Goal: Task Accomplishment & Management: Use online tool/utility

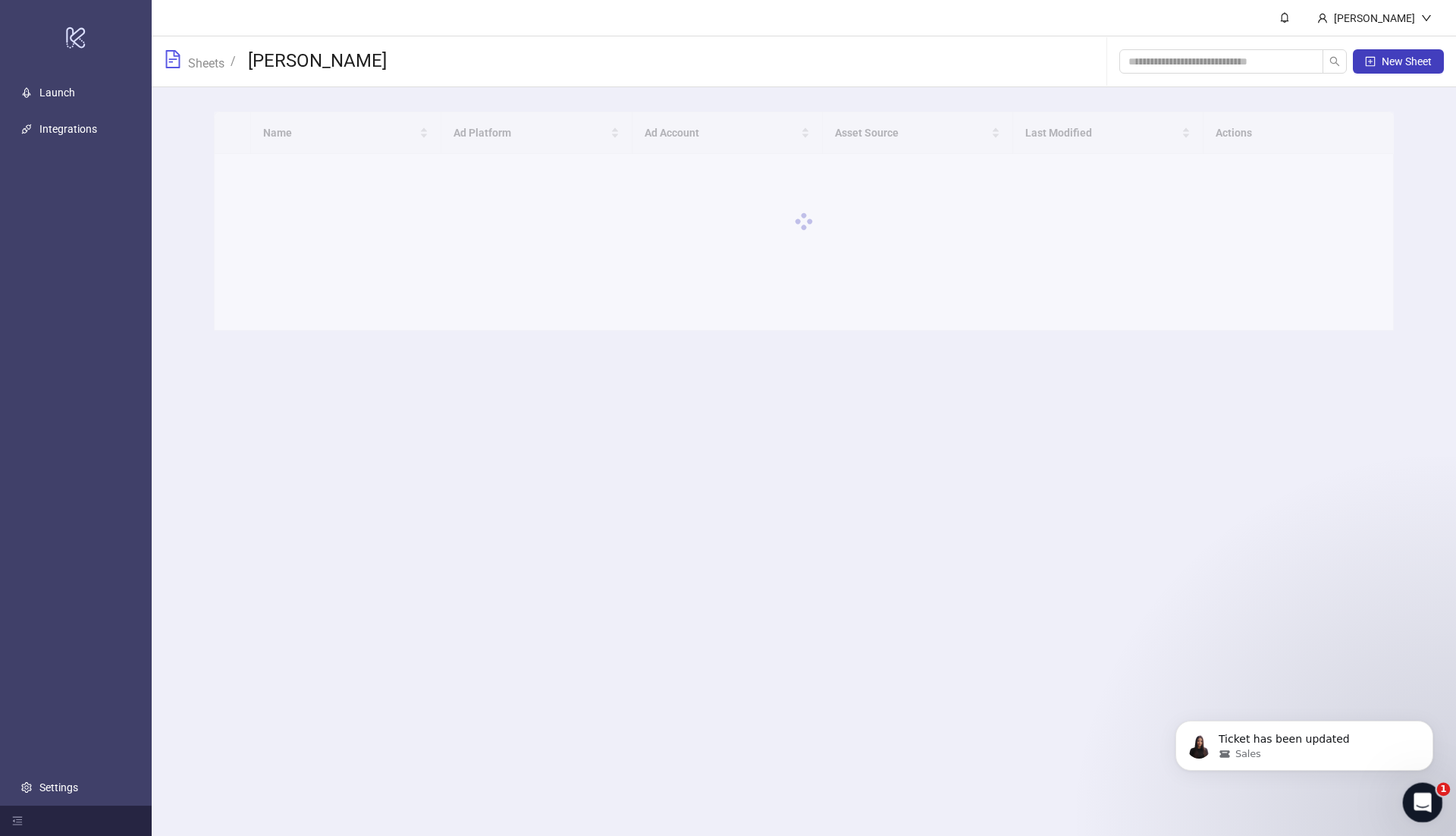
click at [1424, 803] on icon "Open Intercom Messenger" at bounding box center [1421, 801] width 25 height 25
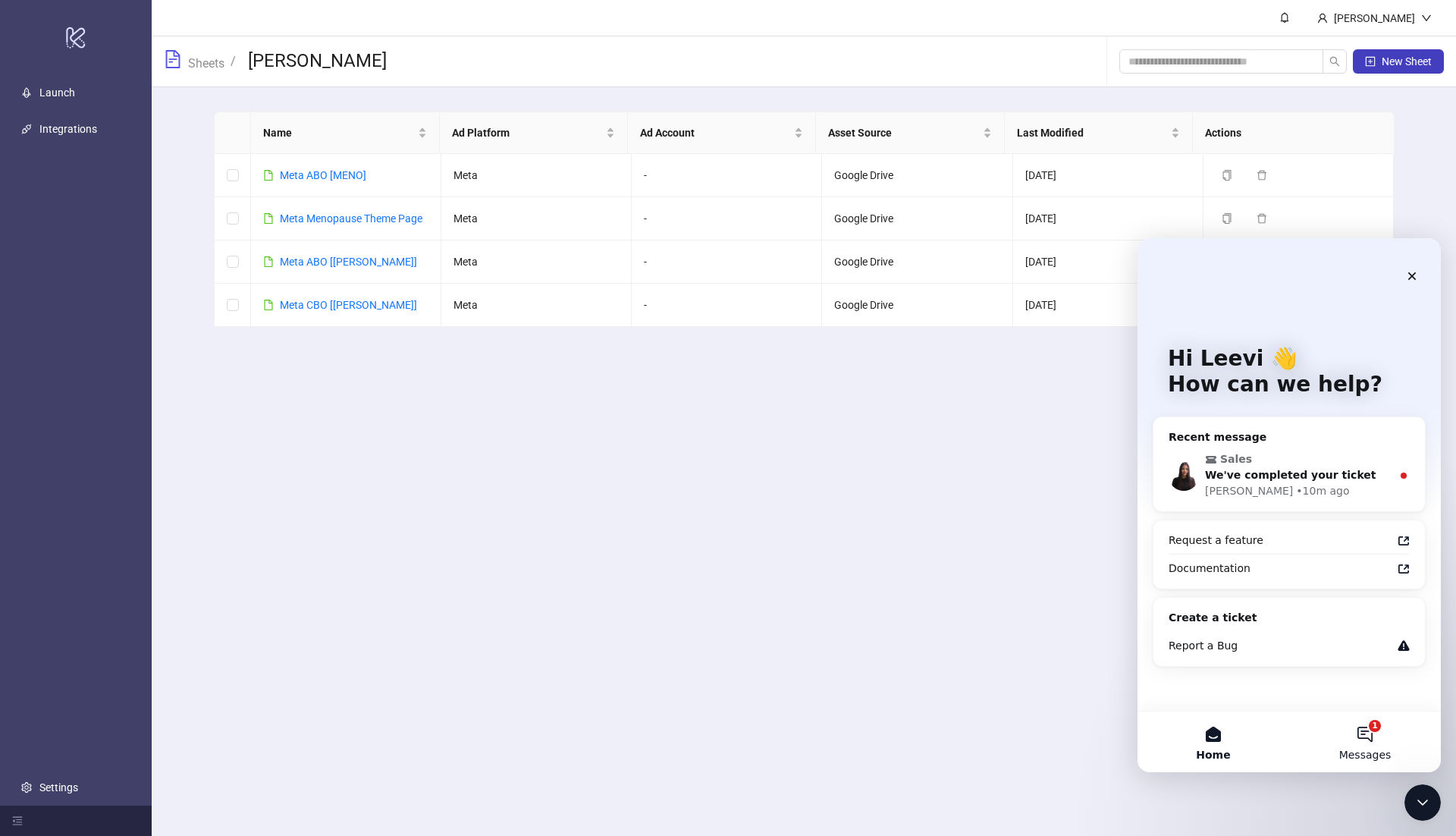
click at [1363, 741] on button "1 Messages" at bounding box center [1365, 742] width 152 height 61
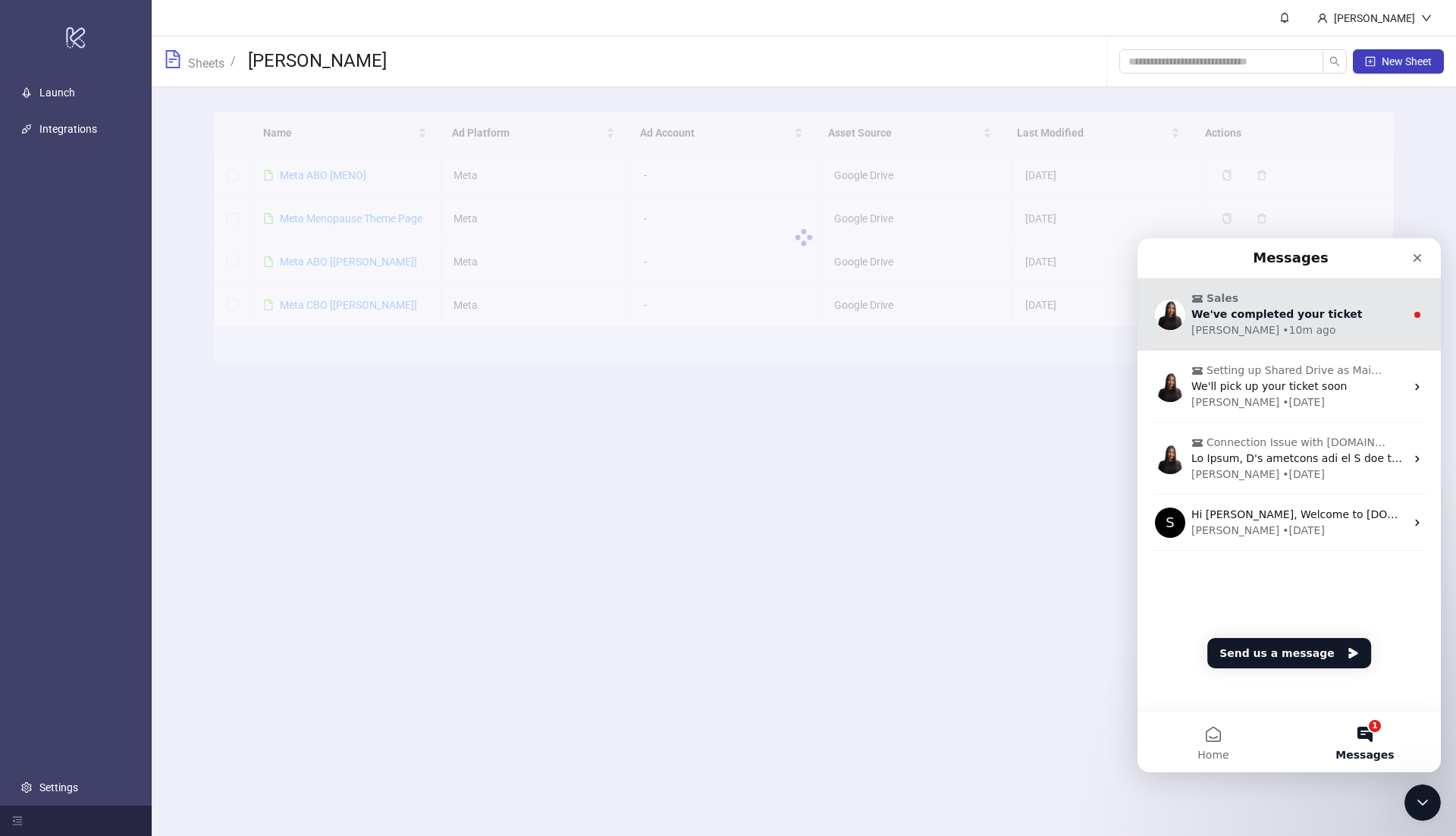
click at [1298, 327] on div "[PERSON_NAME] • 10m ago" at bounding box center [1299, 330] width 214 height 16
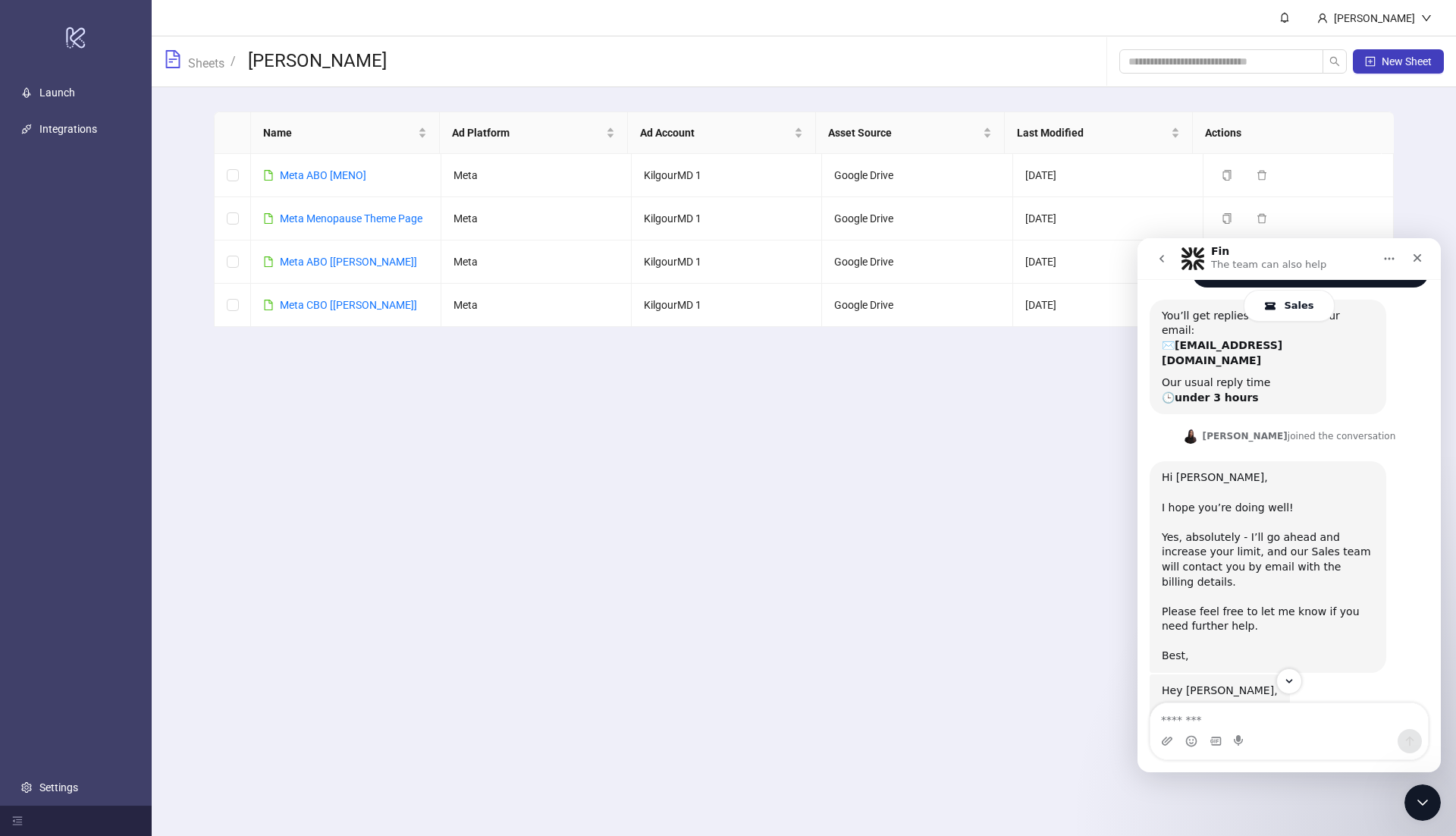
scroll to position [229, 0]
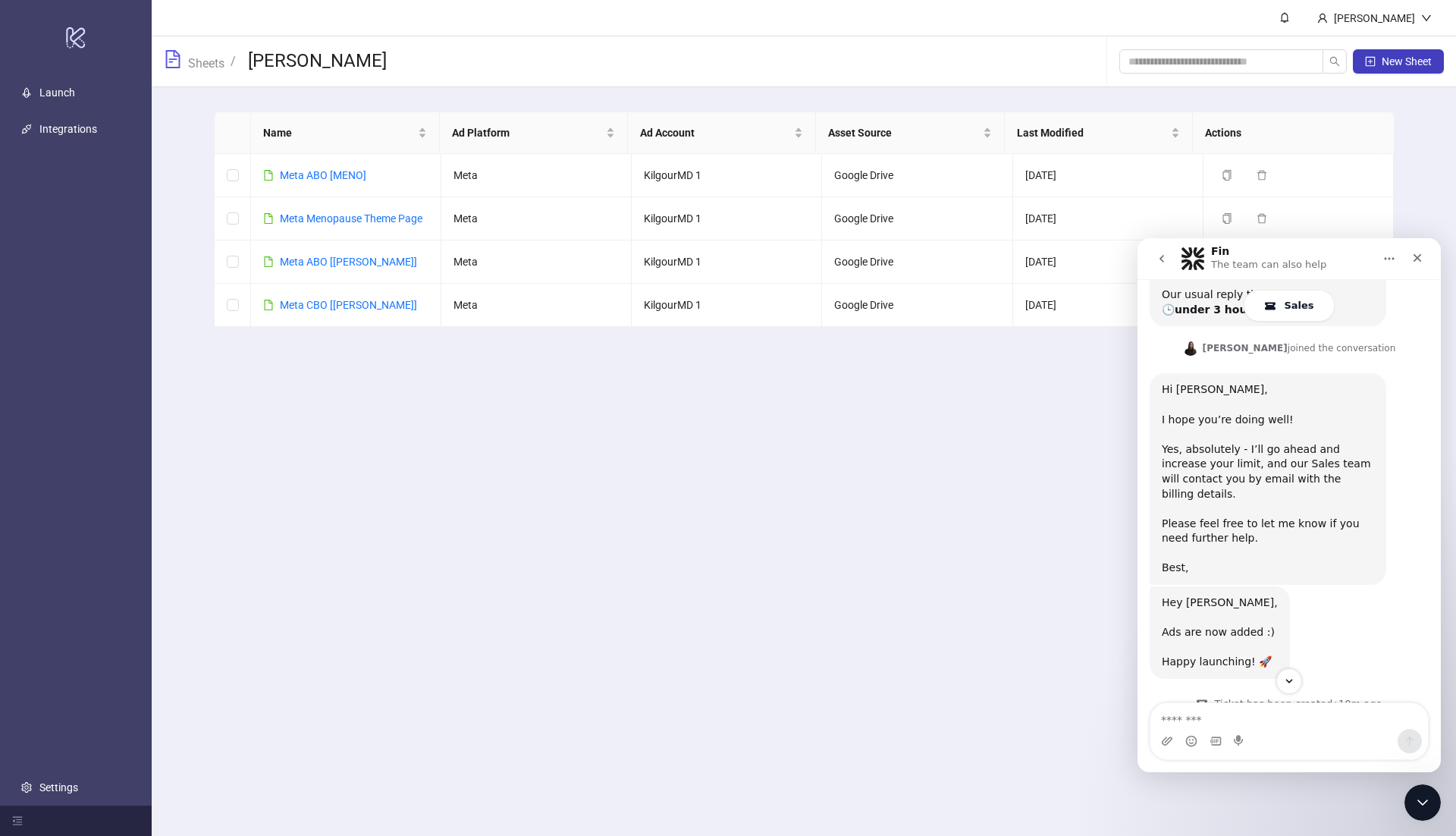
click at [1285, 443] on div "Yes, absolutely - I’ll go ahead and increase your limit, and our Sales team wil…" at bounding box center [1268, 509] width 213 height 133
click at [1286, 444] on div "Yes, absolutely - I’ll go ahead and increase your limit, and our Sales team wil…" at bounding box center [1268, 510] width 213 height 133
click at [1285, 444] on div "Yes, absolutely - I’ll go ahead and increase your limit, and our Sales team wil…" at bounding box center [1268, 510] width 213 height 133
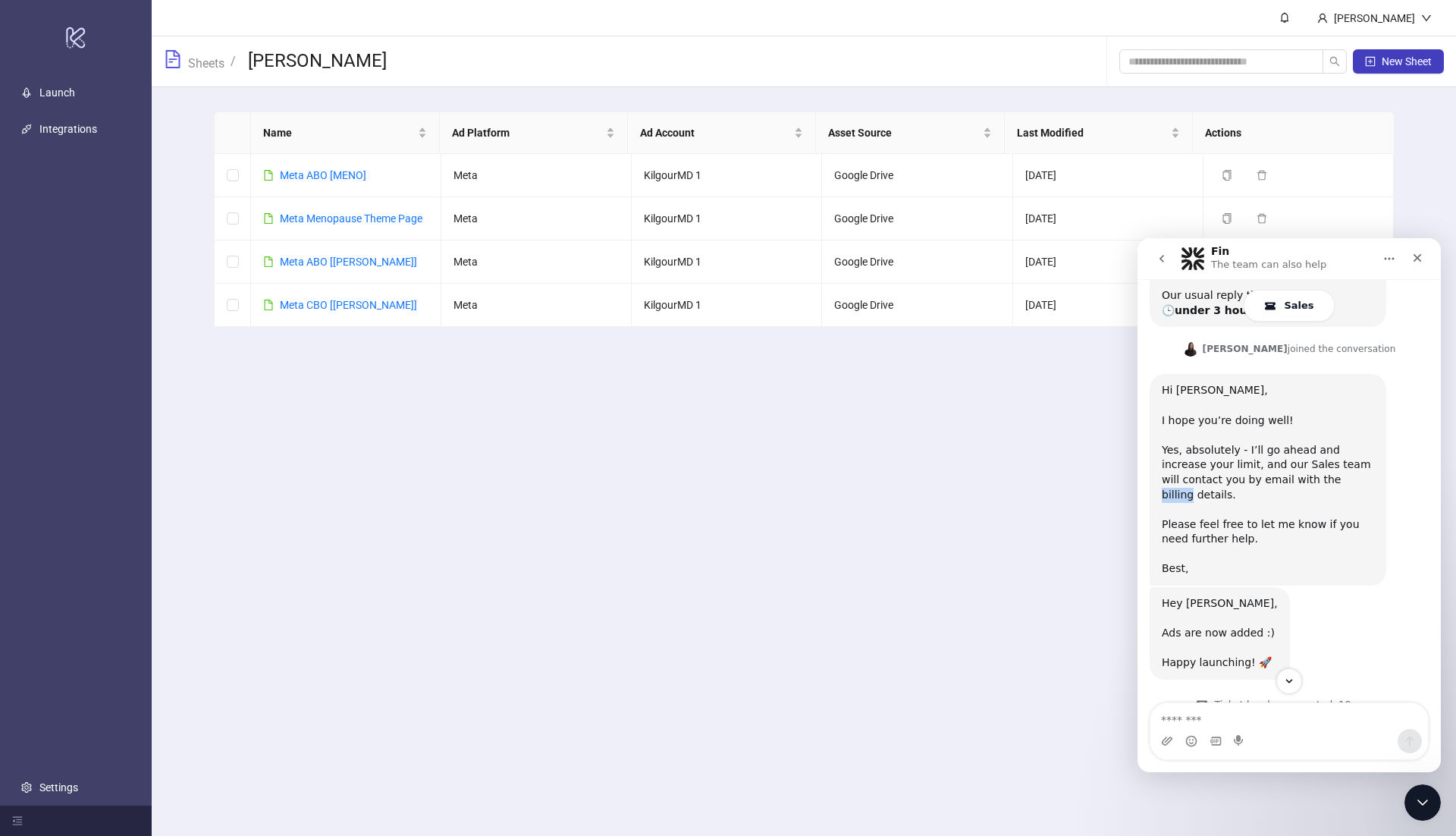
click at [1285, 444] on div "Yes, absolutely - I’ll go ahead and increase your limit, and our Sales team wil…" at bounding box center [1268, 510] width 213 height 133
click at [1308, 444] on div "Yes, absolutely - I’ll go ahead and increase your limit, and our Sales team wil…" at bounding box center [1268, 510] width 213 height 133
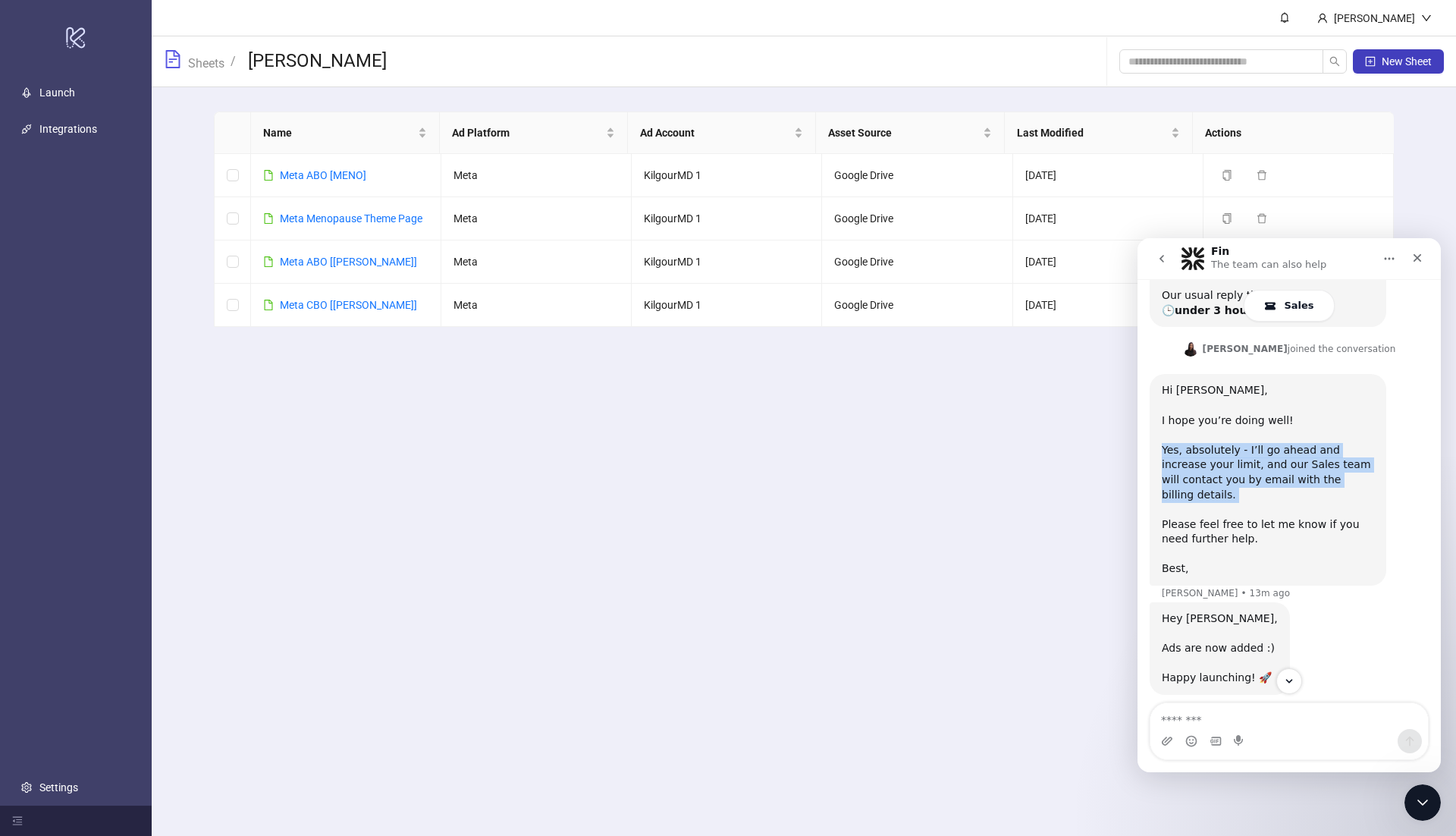
click at [1308, 444] on div "Yes, absolutely - I’ll go ahead and increase your limit, and our Sales team wil…" at bounding box center [1268, 510] width 213 height 133
click at [1314, 444] on div "Yes, absolutely - I’ll go ahead and increase your limit, and our Sales team wil…" at bounding box center [1268, 510] width 213 height 133
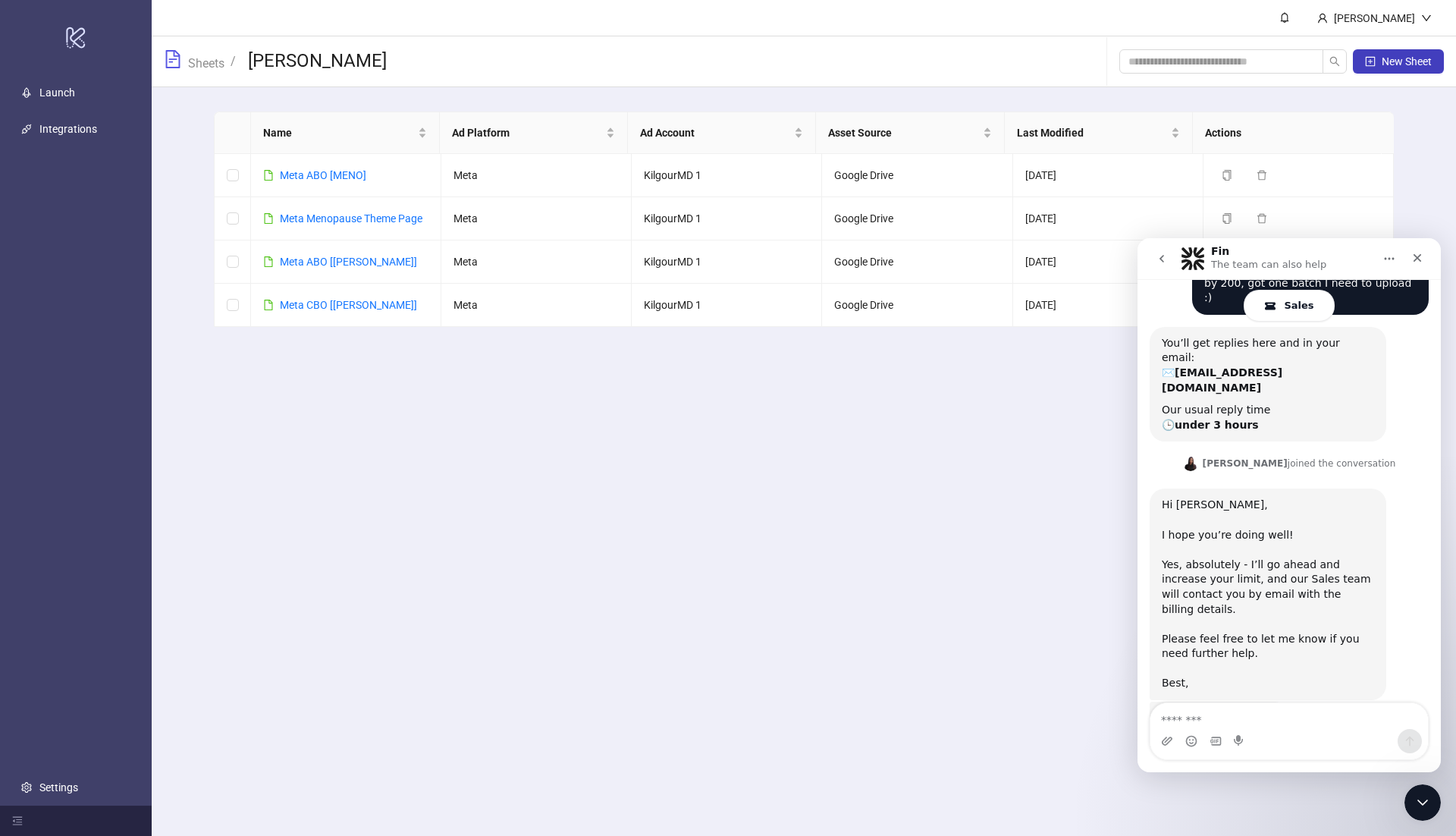
scroll to position [0, 0]
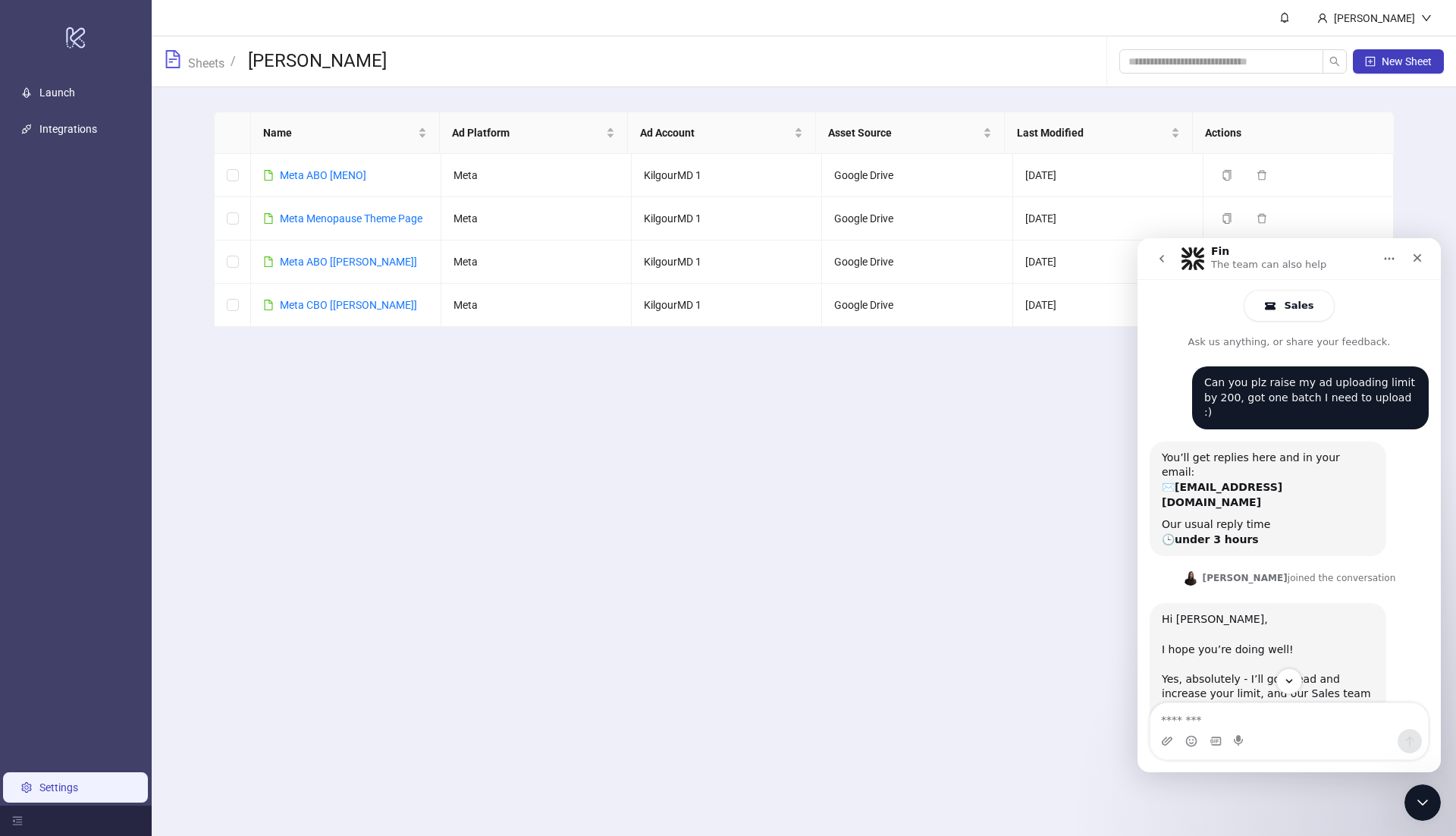
click at [67, 787] on link "Settings" at bounding box center [59, 788] width 39 height 12
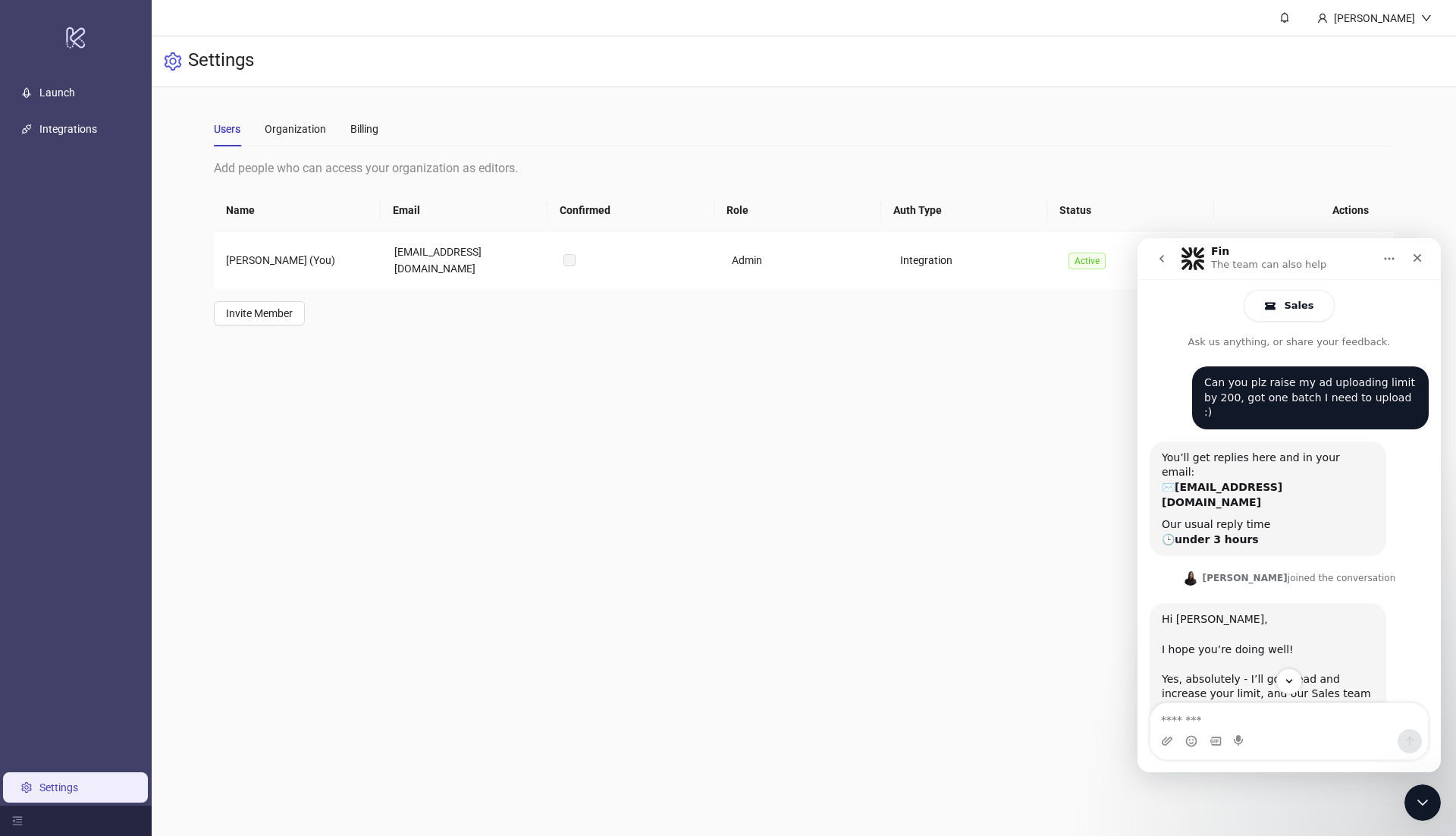
click at [332, 133] on div "Users Organization Billing" at bounding box center [296, 129] width 164 height 35
click at [302, 133] on div "Organization" at bounding box center [295, 129] width 61 height 16
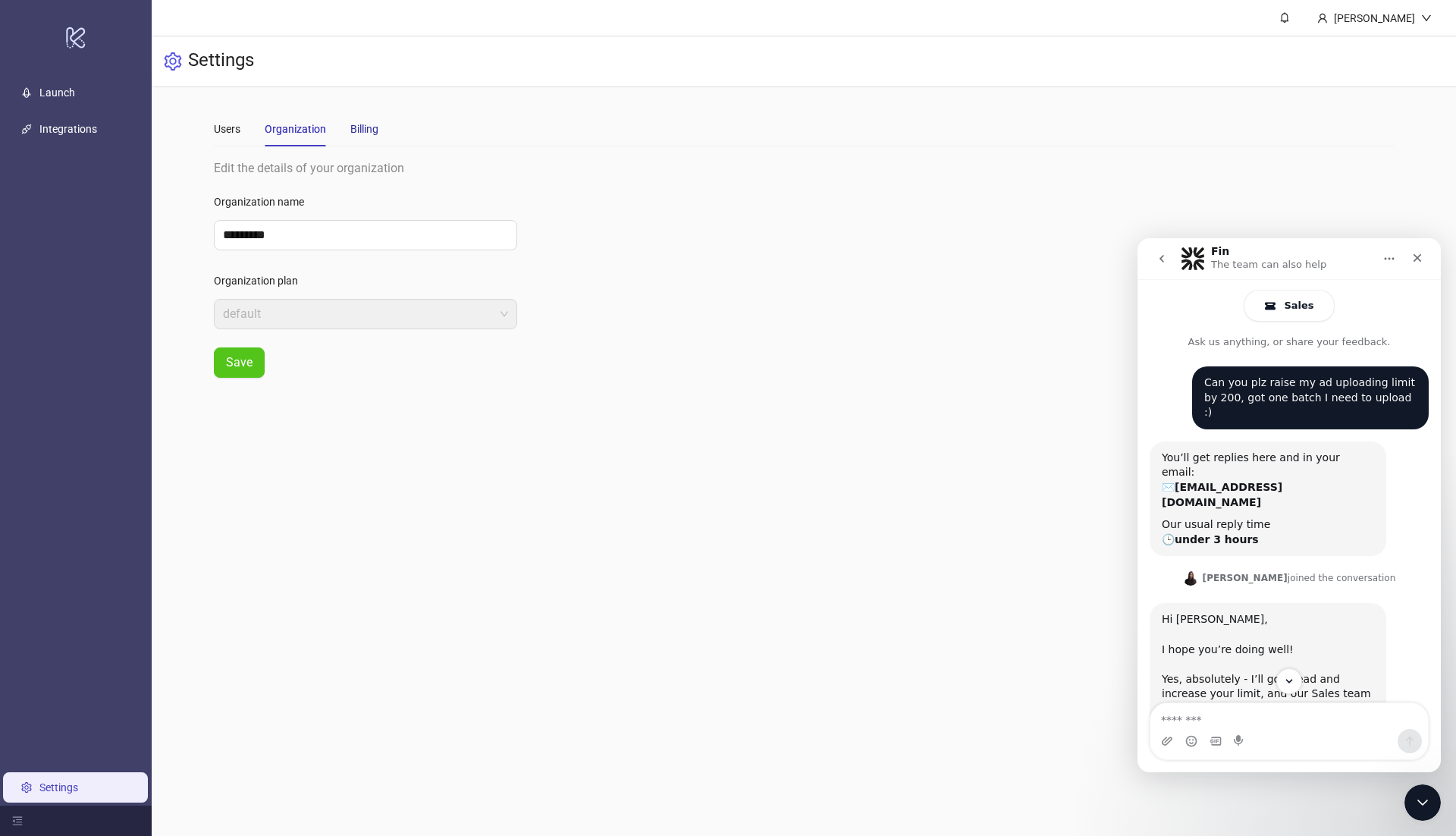
click at [357, 124] on div "Billing" at bounding box center [364, 129] width 28 height 16
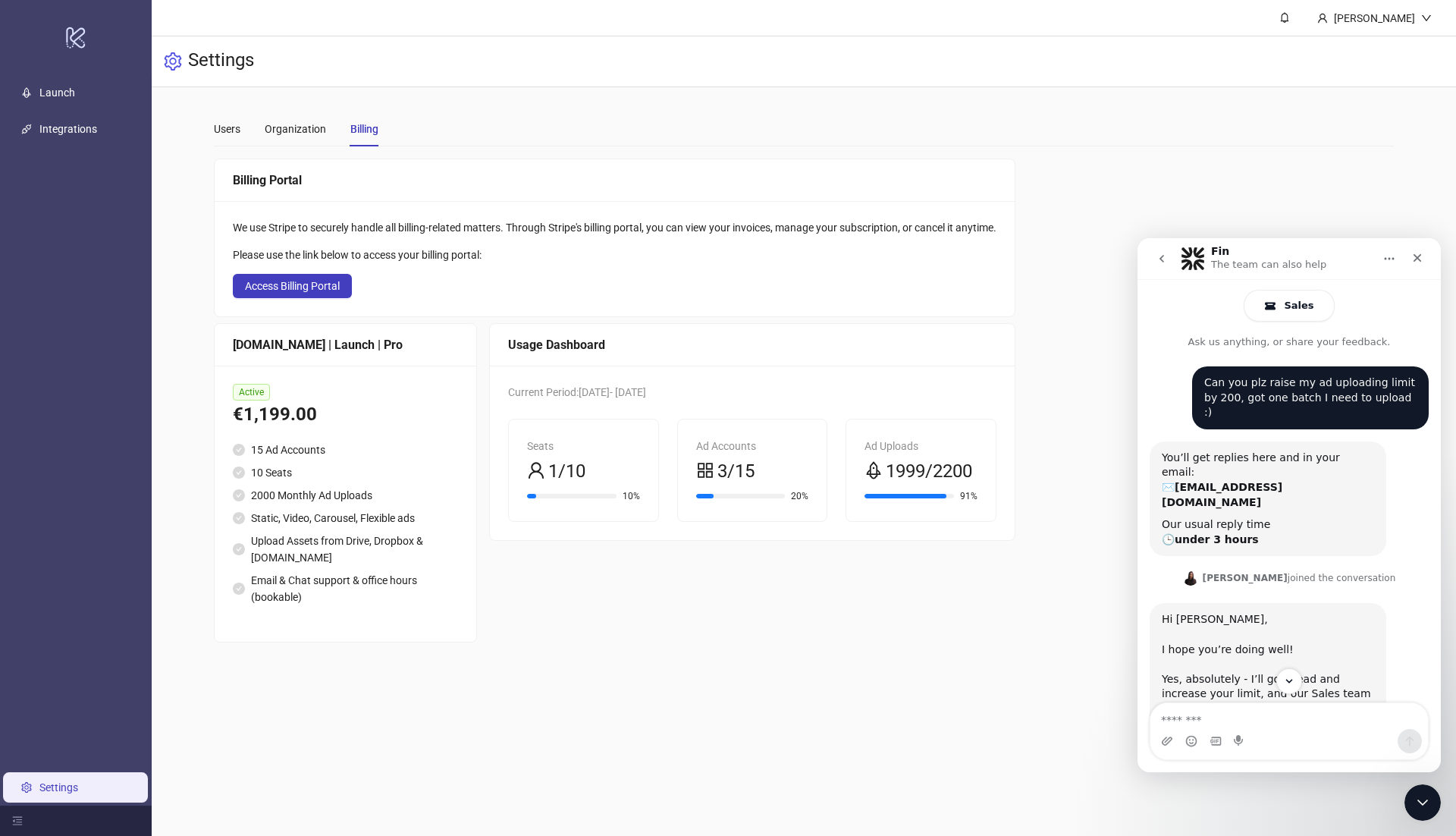
scroll to position [267, 0]
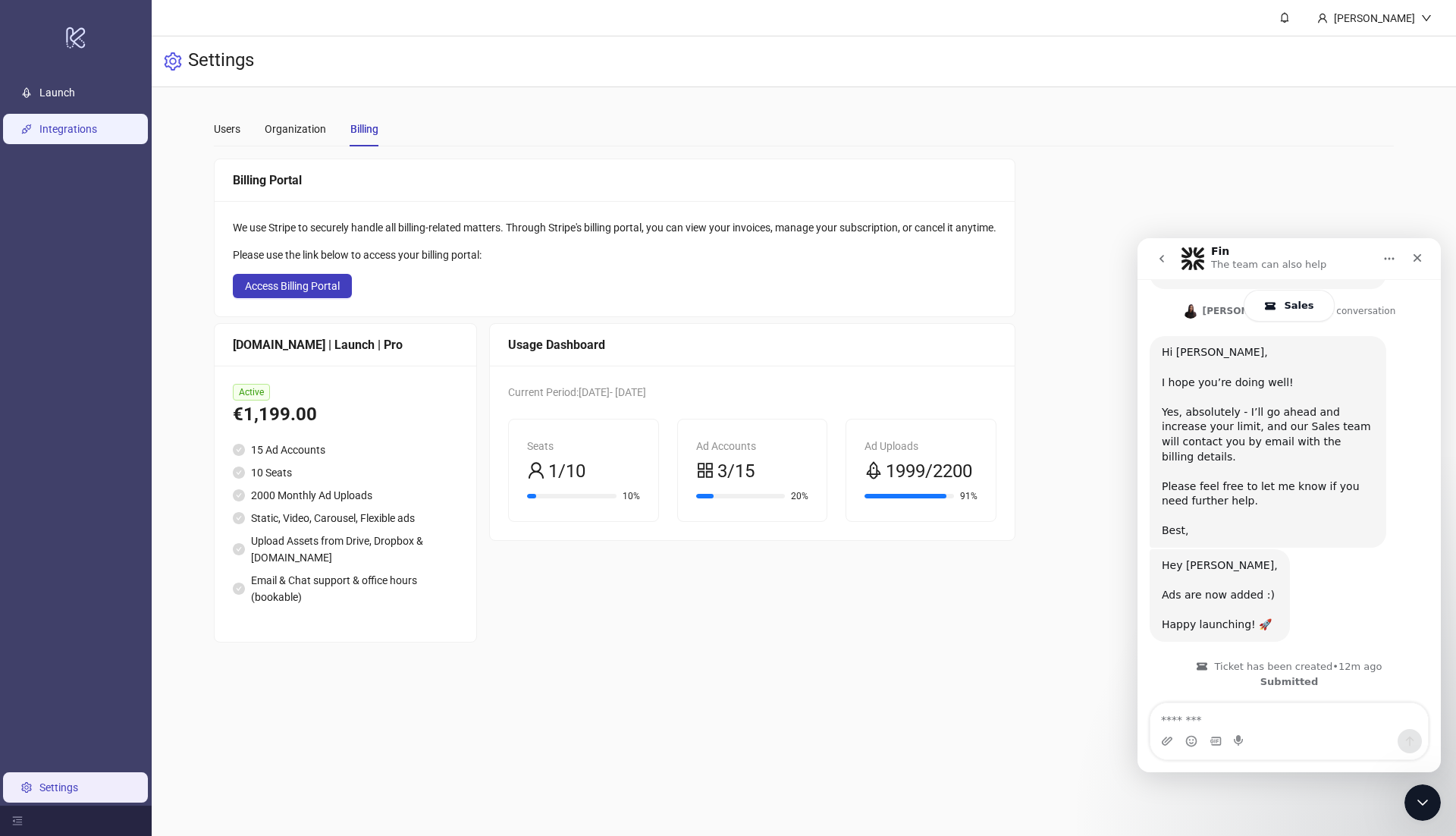
click at [65, 123] on link "Integrations" at bounding box center [68, 129] width 58 height 12
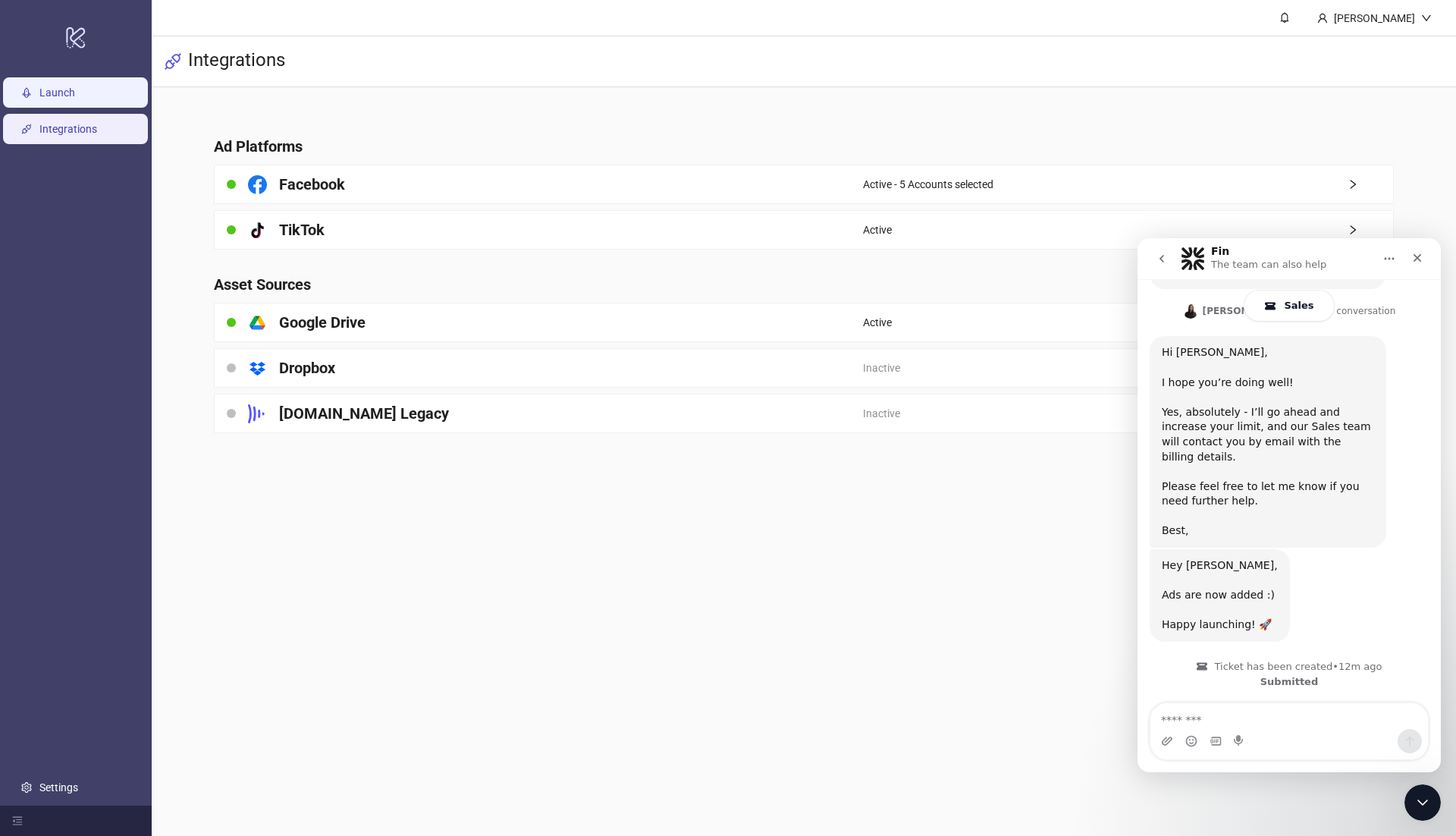
click at [62, 90] on link "Launch" at bounding box center [57, 93] width 35 height 12
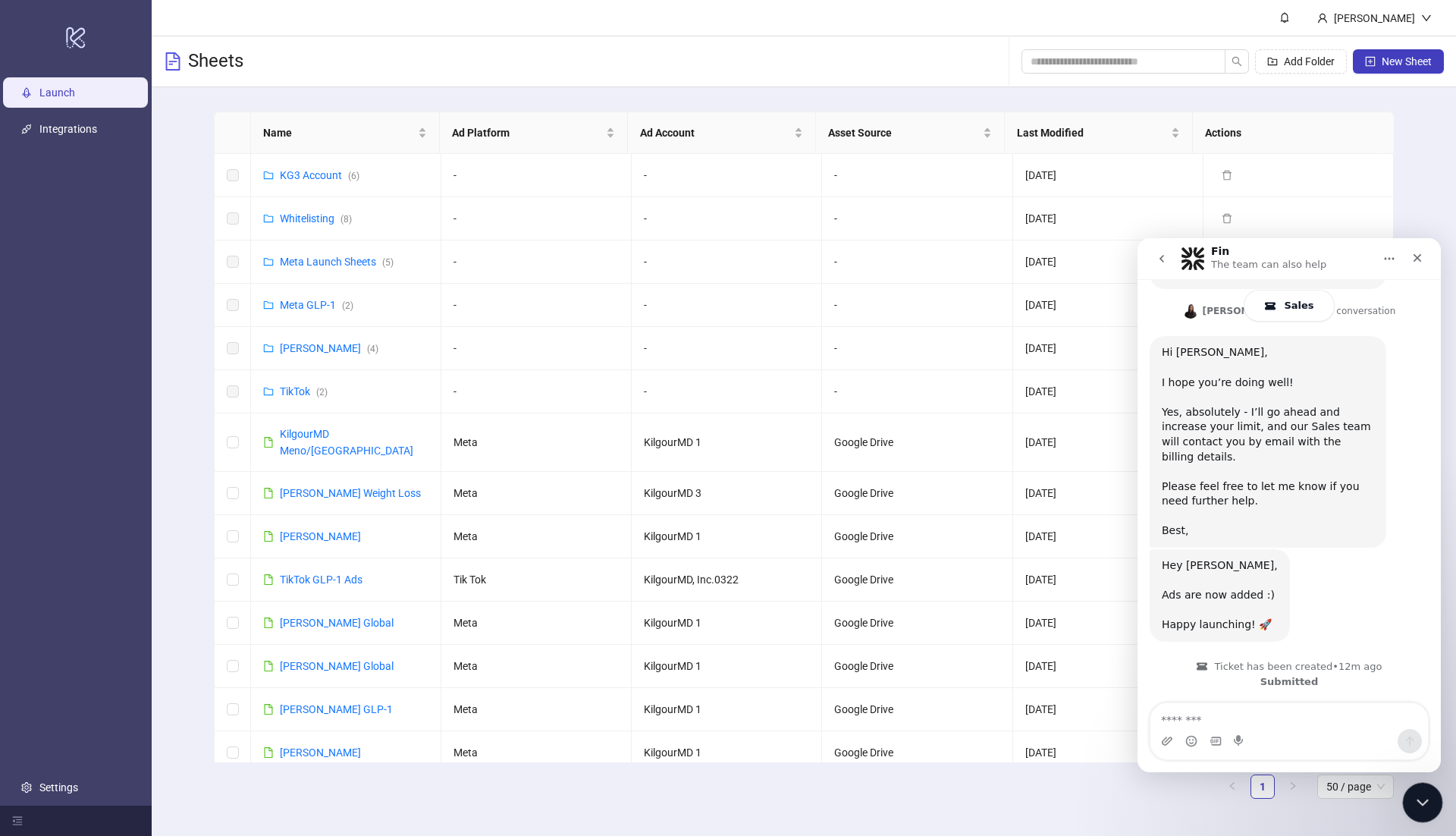
click at [1423, 797] on icon "Close Intercom Messenger" at bounding box center [1420, 800] width 18 height 18
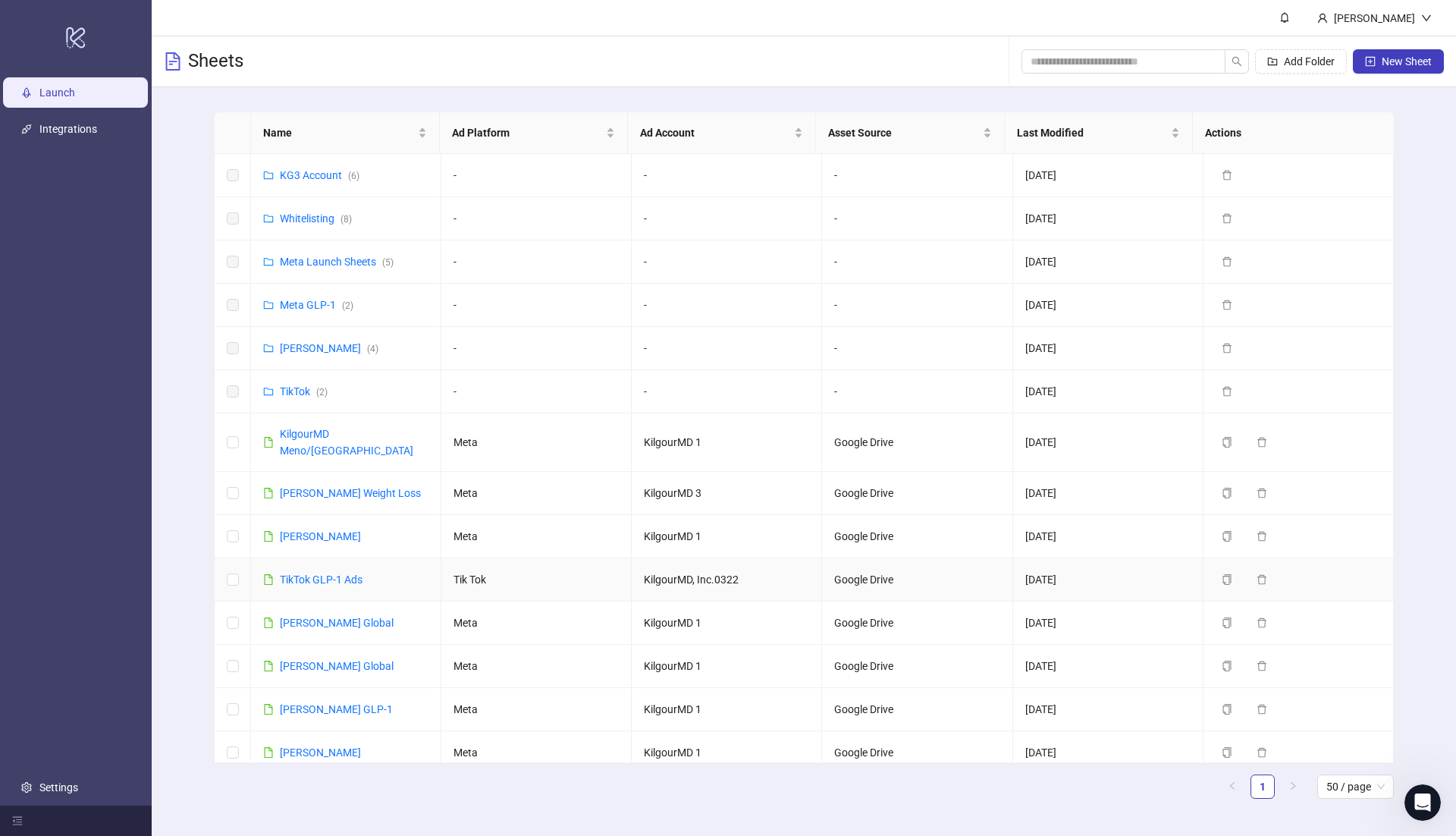
scroll to position [267, 0]
click at [339, 414] on td "KilgourMD Meno/[GEOGRAPHIC_DATA]" at bounding box center [347, 443] width 190 height 59
click at [340, 434] on link "KilgourMD Meno/[GEOGRAPHIC_DATA]" at bounding box center [347, 442] width 133 height 29
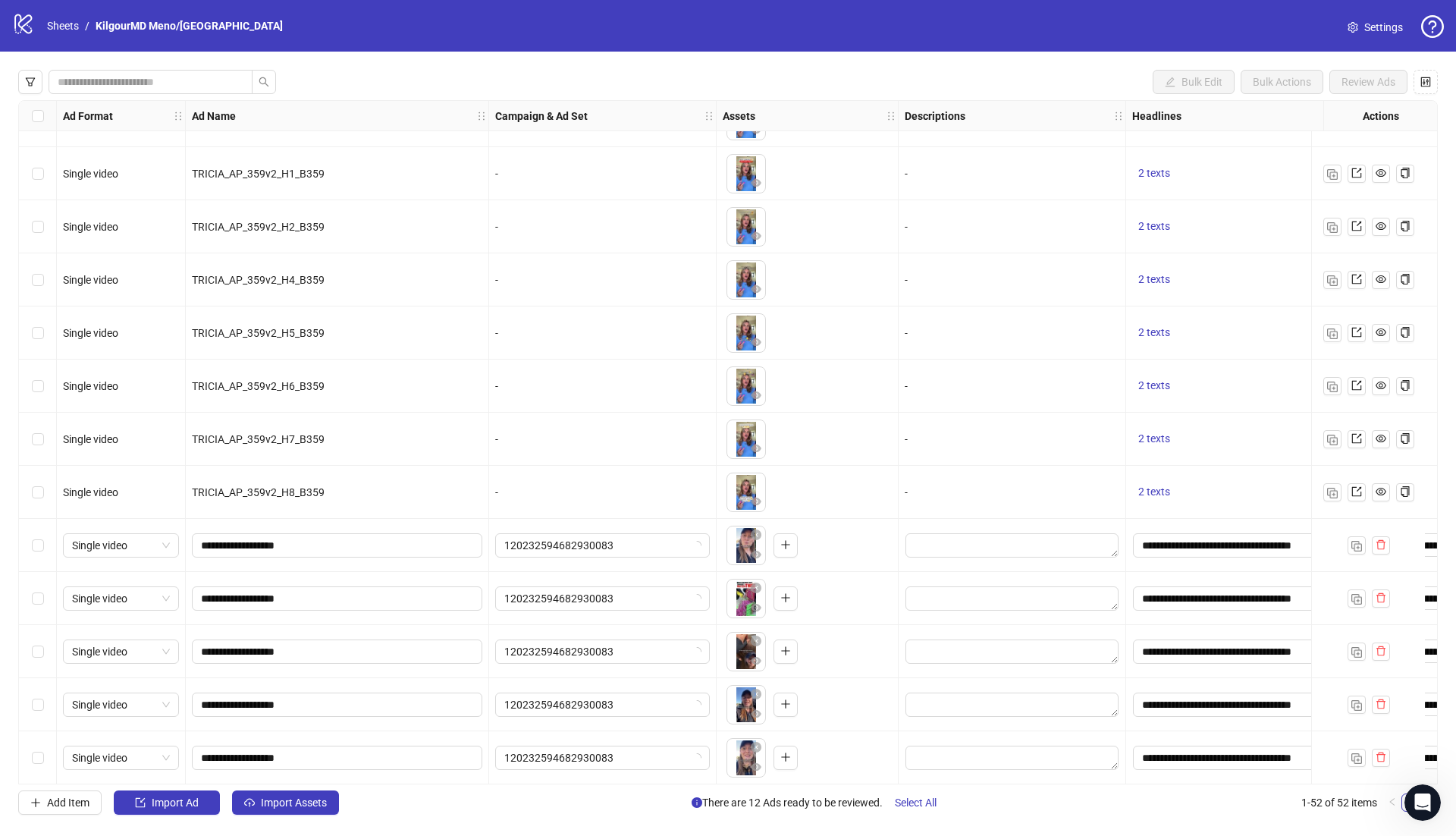
scroll to position [2114, 0]
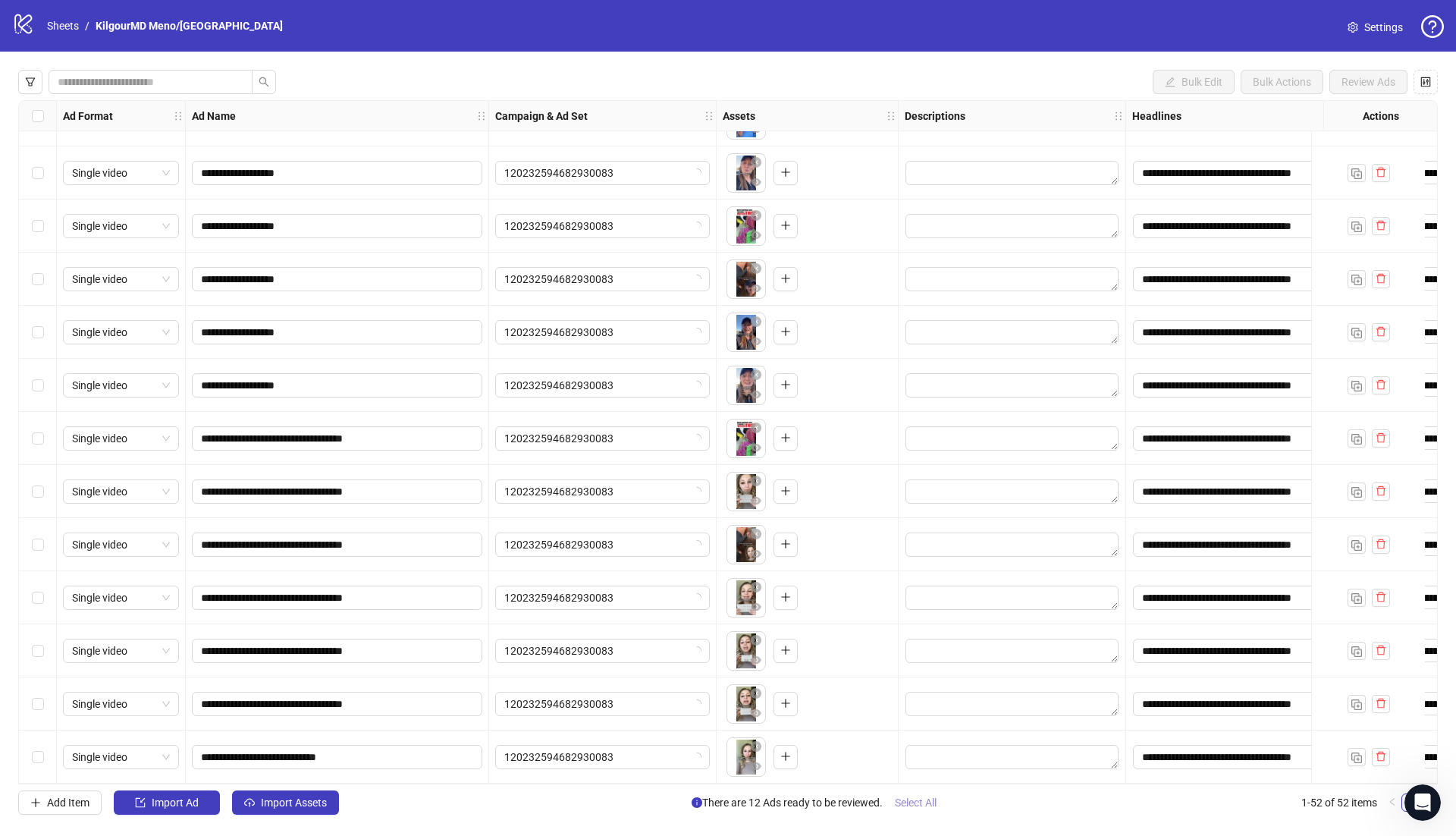
click at [886, 814] on span "There are 12 Ads ready to be reviewed. Select All" at bounding box center [820, 803] width 258 height 24
click at [911, 809] on span "Select All" at bounding box center [916, 803] width 41 height 12
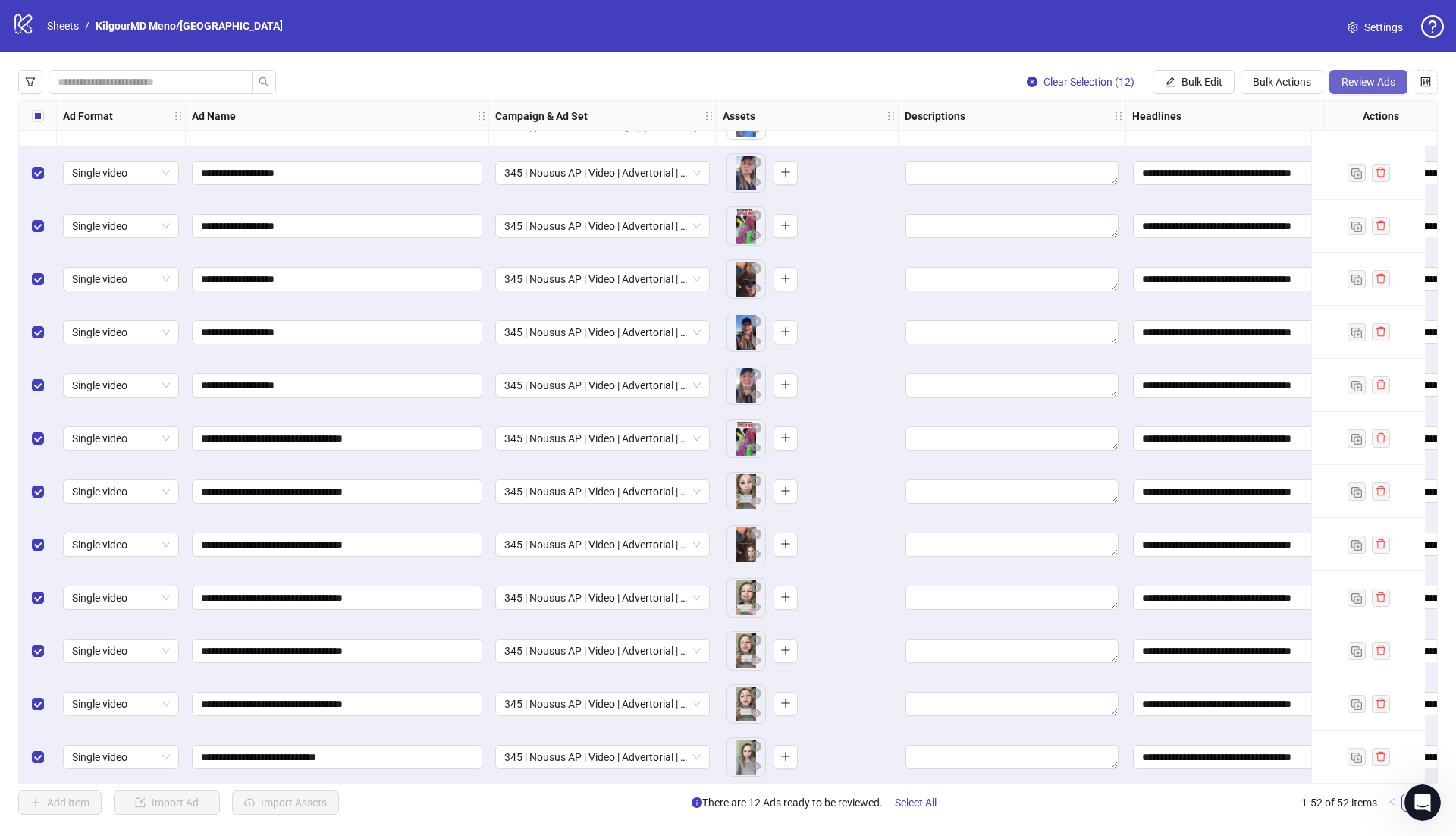
click at [1358, 87] on span "Review Ads" at bounding box center [1369, 82] width 54 height 12
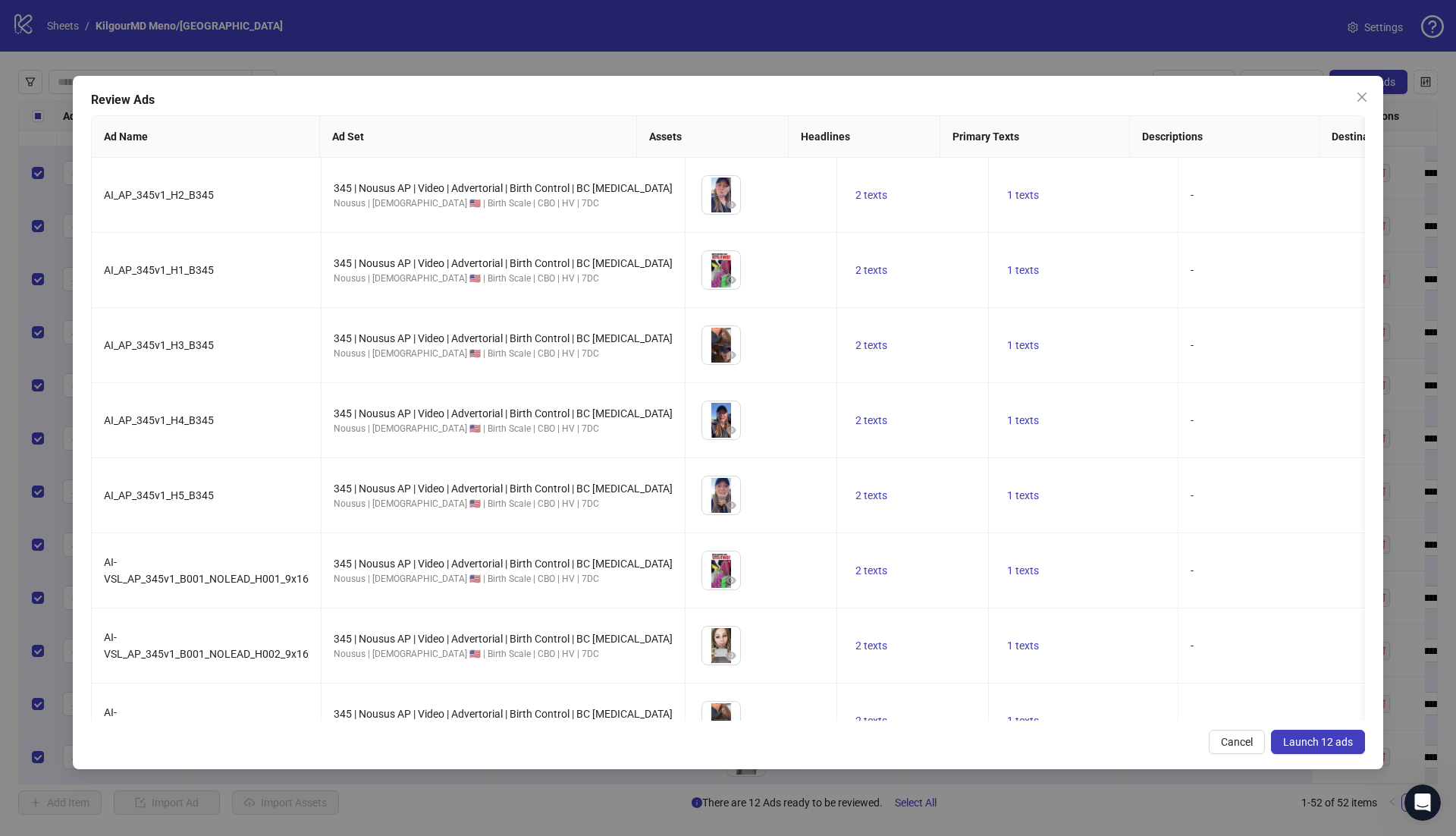
click at [1319, 757] on div "Review Ads Ad Name Ad Set Assets Headlines Primary Texts Descriptions Destinati…" at bounding box center [728, 423] width 1311 height 693
click at [1308, 743] on span "Launch 12 ads" at bounding box center [1318, 742] width 70 height 12
click at [1308, 743] on div "Review Ads Ad Name Ad Set Assets Headlines Primary Texts Descriptions Destinati…" at bounding box center [728, 418] width 1456 height 836
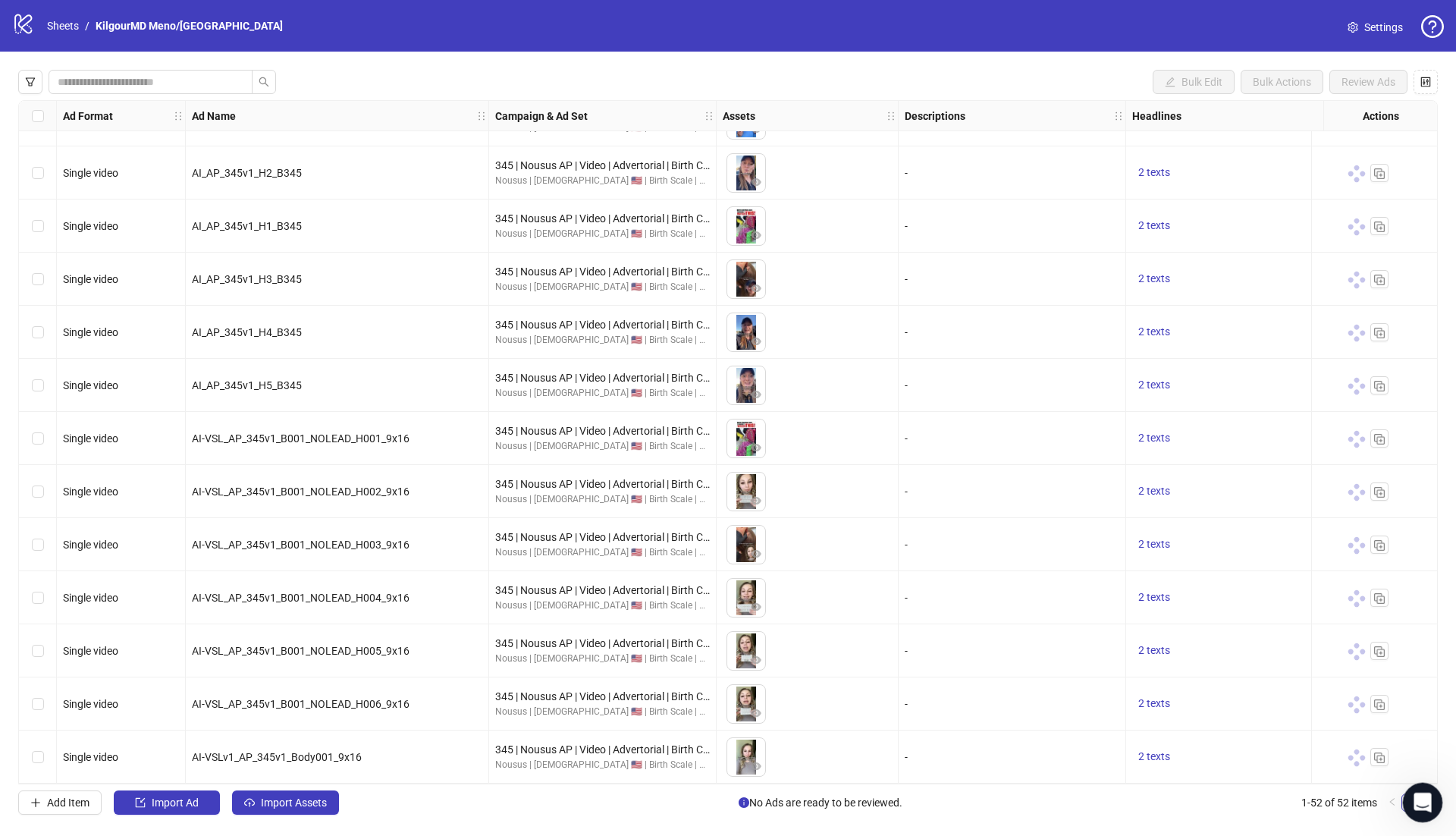
click at [1421, 809] on icon "Open Intercom Messenger" at bounding box center [1421, 801] width 25 height 25
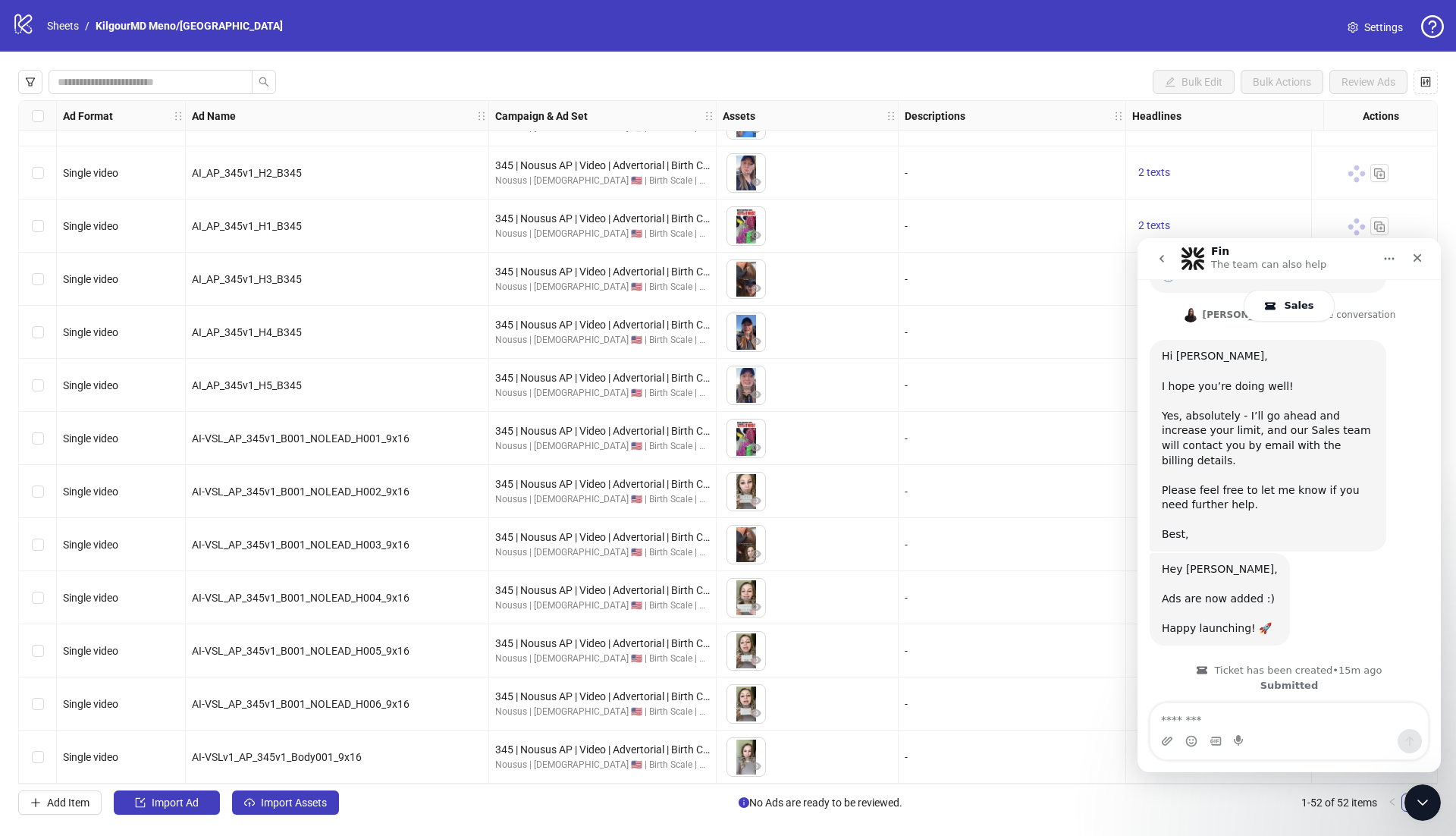
scroll to position [267, 0]
type textarea "**********"
type textarea "*********"
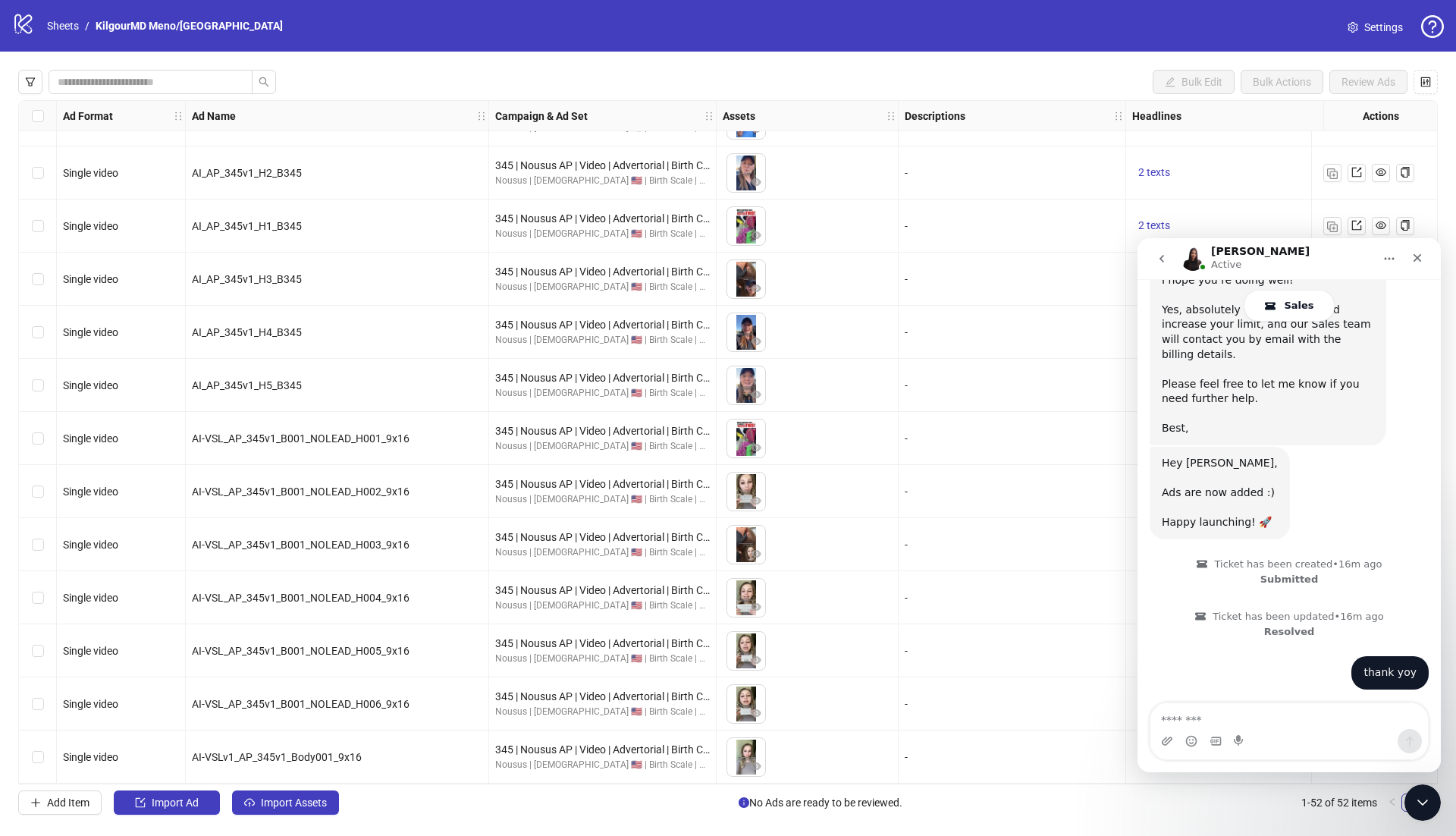
scroll to position [373, 0]
click at [1192, 260] on img "Intercom messenger" at bounding box center [1193, 258] width 24 height 24
click at [1216, 254] on h1 "[PERSON_NAME]" at bounding box center [1261, 251] width 99 height 11
click at [1377, 261] on button "Home" at bounding box center [1389, 258] width 29 height 29
click at [1354, 288] on div "Expand window" at bounding box center [1337, 297] width 150 height 31
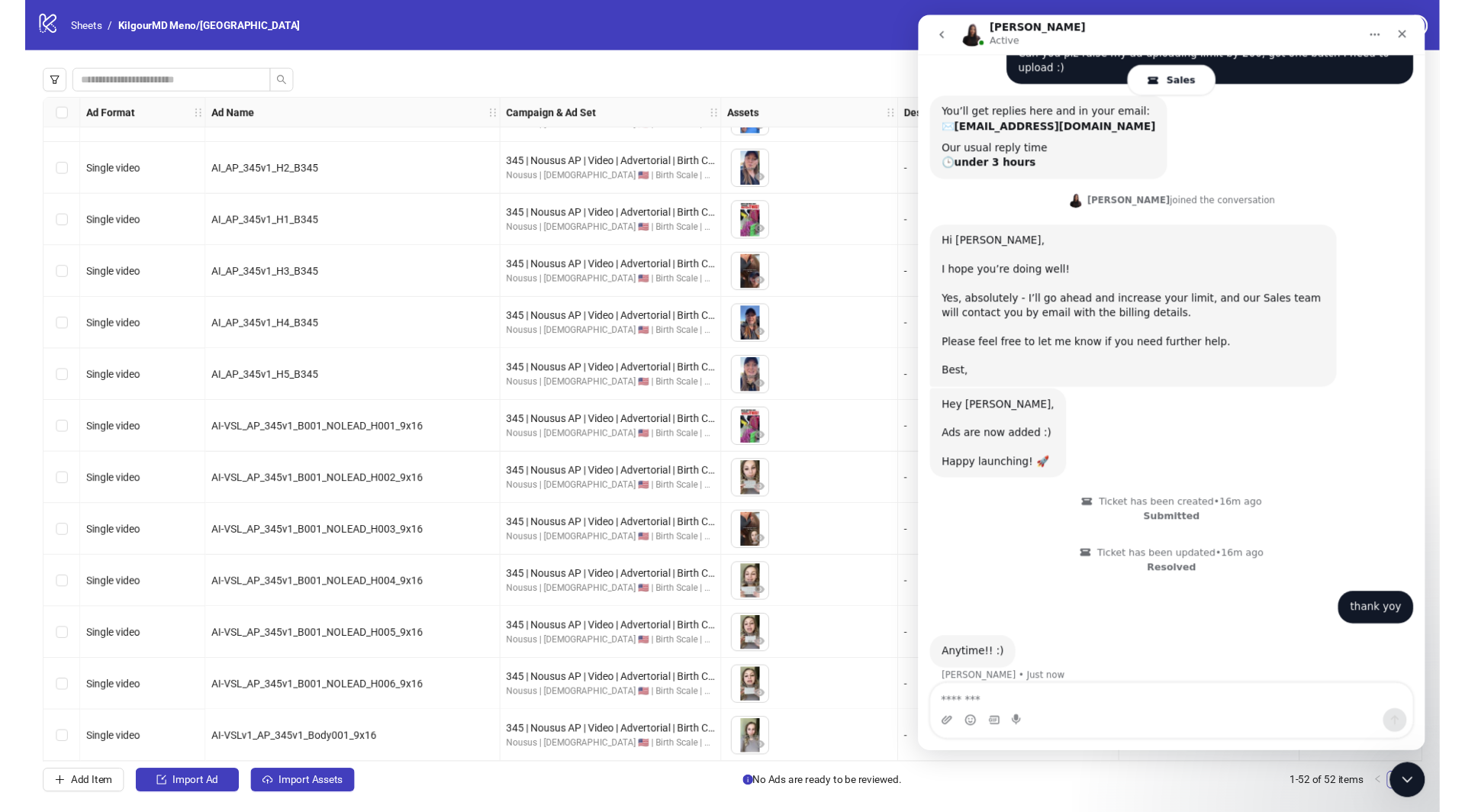
scroll to position [105, 0]
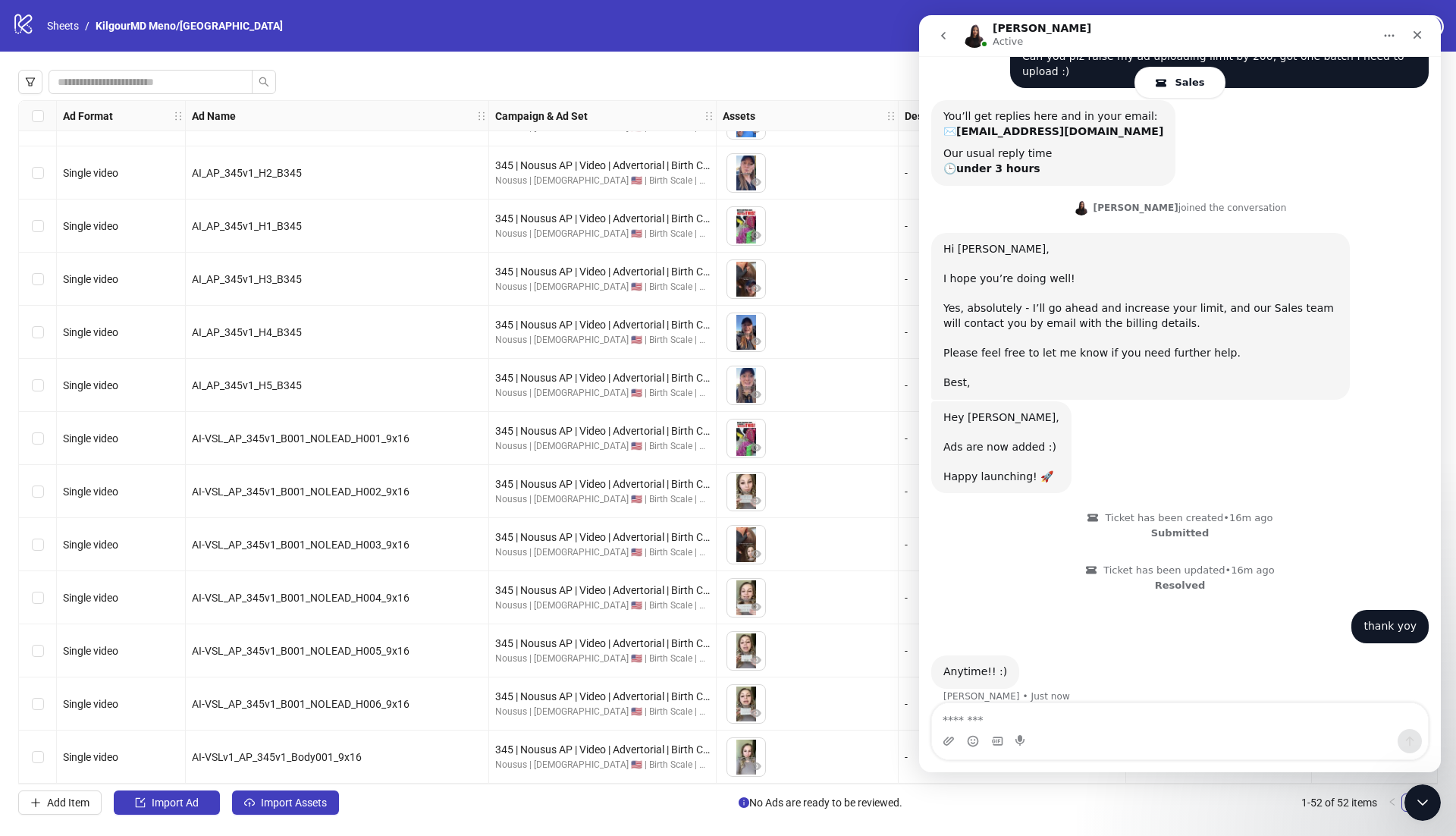
click at [978, 32] on img "Intercom messenger" at bounding box center [975, 35] width 24 height 24
click at [1417, 801] on icon "Close Intercom Messenger" at bounding box center [1421, 800] width 10 height 6
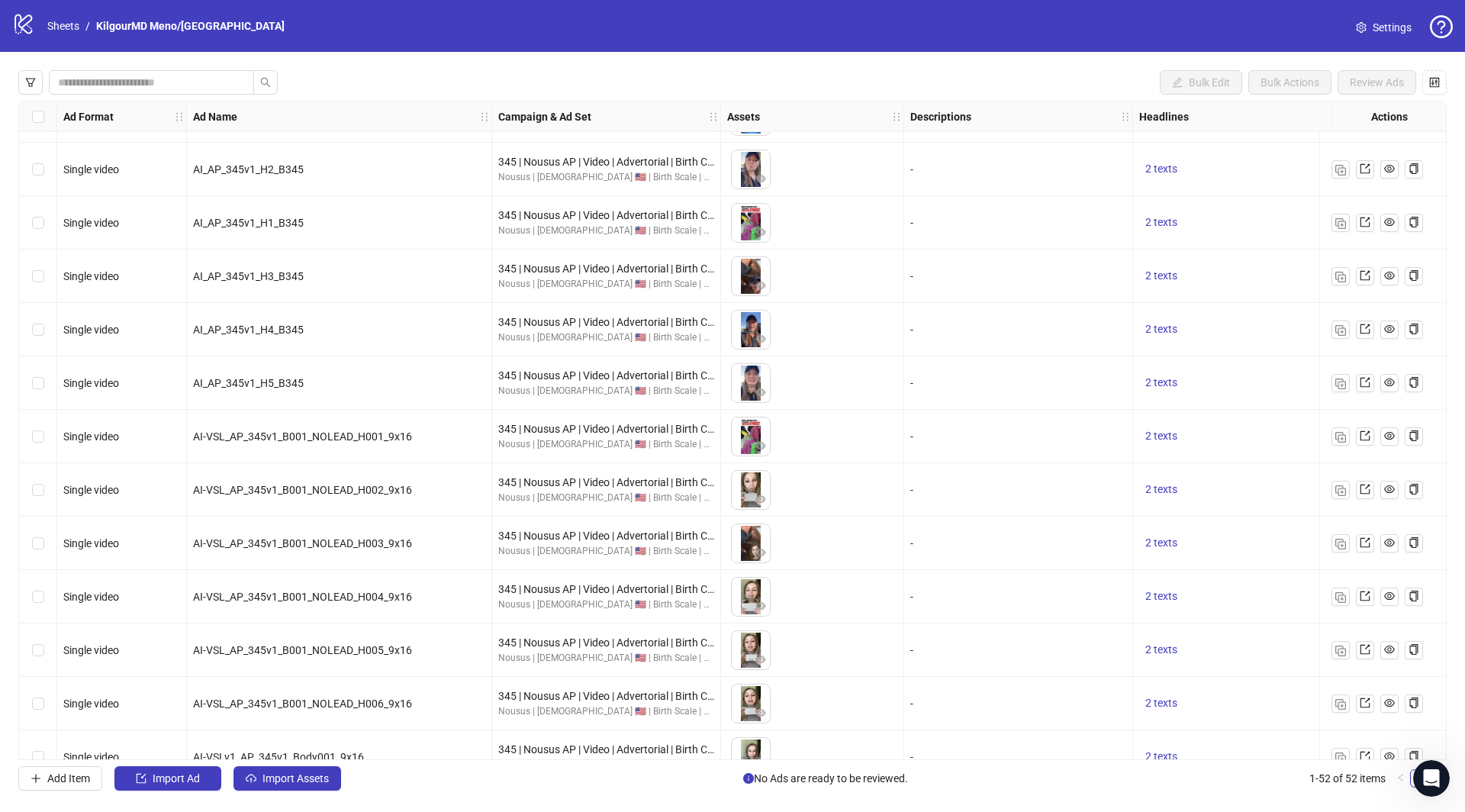
scroll to position [134, 0]
